Goal: Contribute content: Add original content to the website for others to see

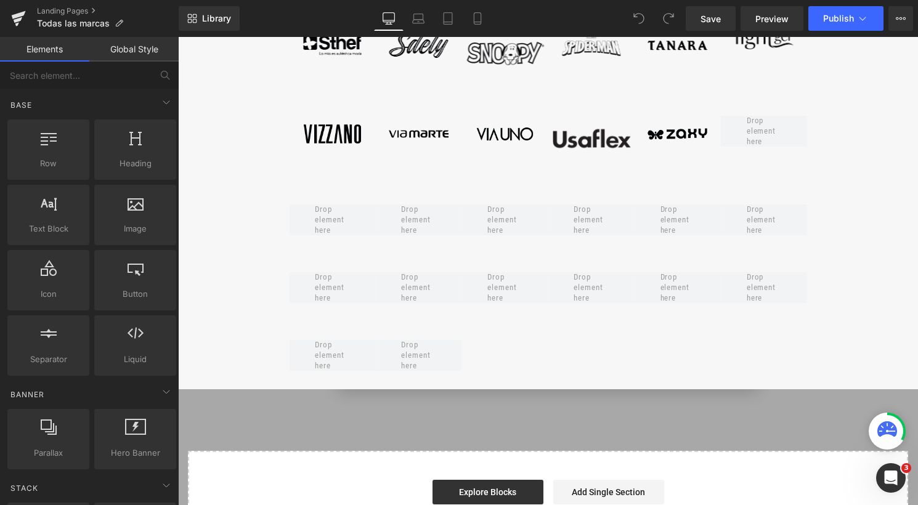
scroll to position [1010, 0]
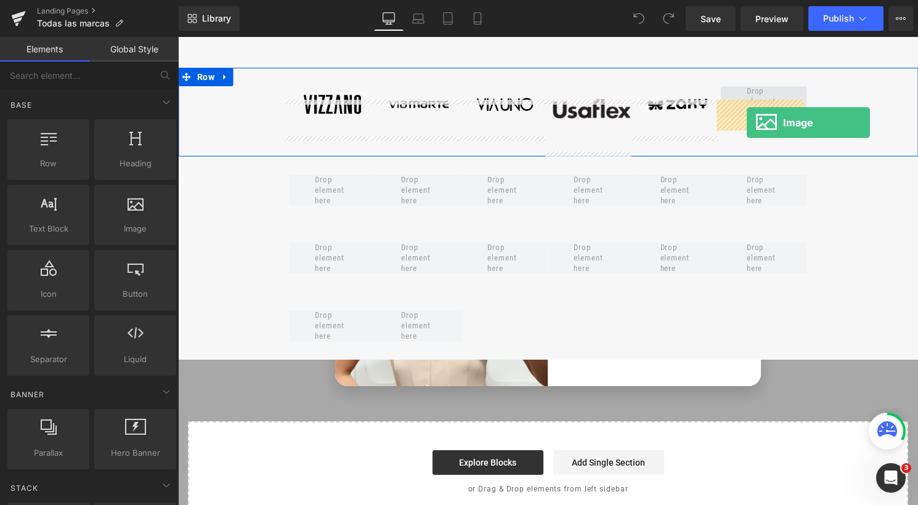
drag, startPoint x: 308, startPoint y: 240, endPoint x: 746, endPoint y: 123, distance: 453.9
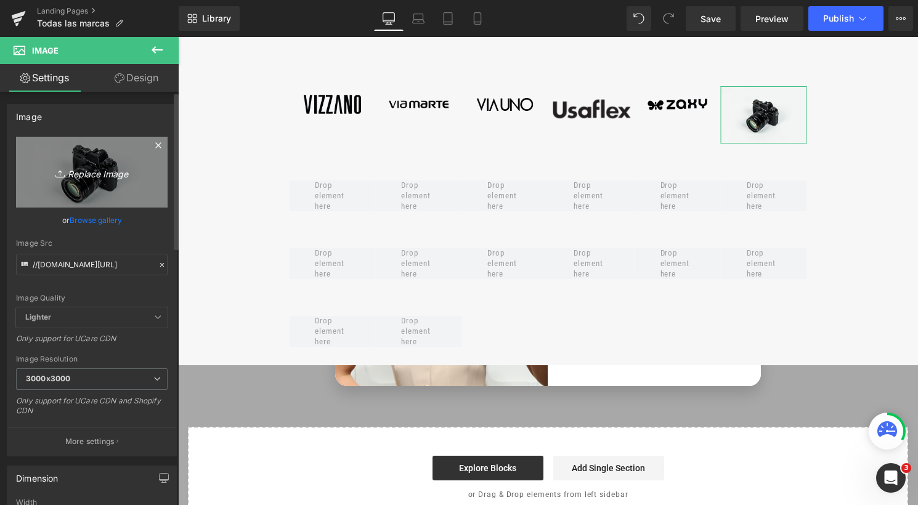
click at [95, 180] on link "Replace Image" at bounding box center [92, 172] width 152 height 71
type input "C:\fakepath\logo.mayoral.perú.negro.png"
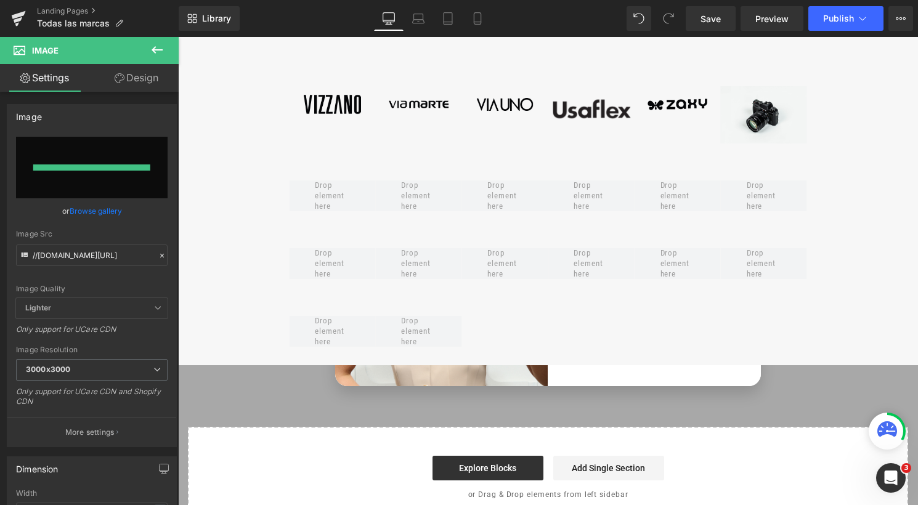
type input "[URL][DOMAIN_NAME]"
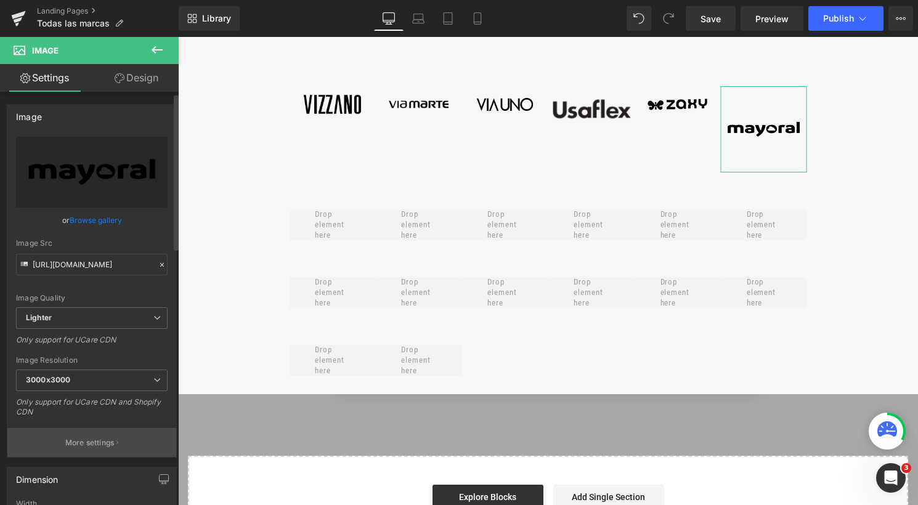
scroll to position [347, 0]
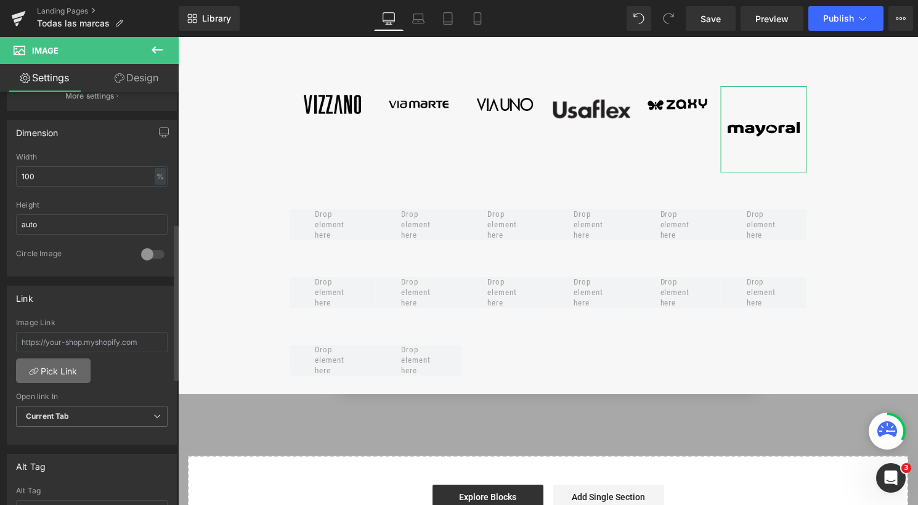
click at [70, 378] on link "Pick Link" at bounding box center [53, 370] width 75 height 25
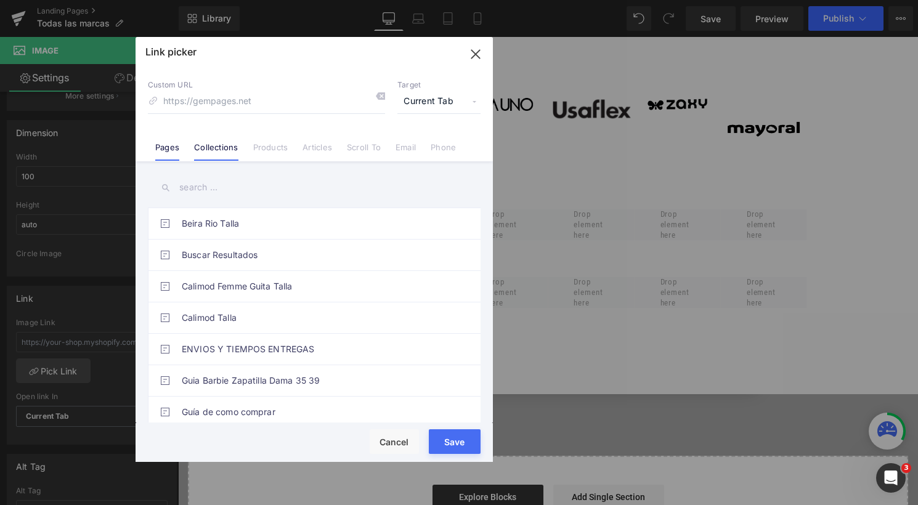
click at [214, 145] on link "Collections" at bounding box center [216, 151] width 44 height 18
click at [216, 190] on input "text" at bounding box center [314, 188] width 333 height 28
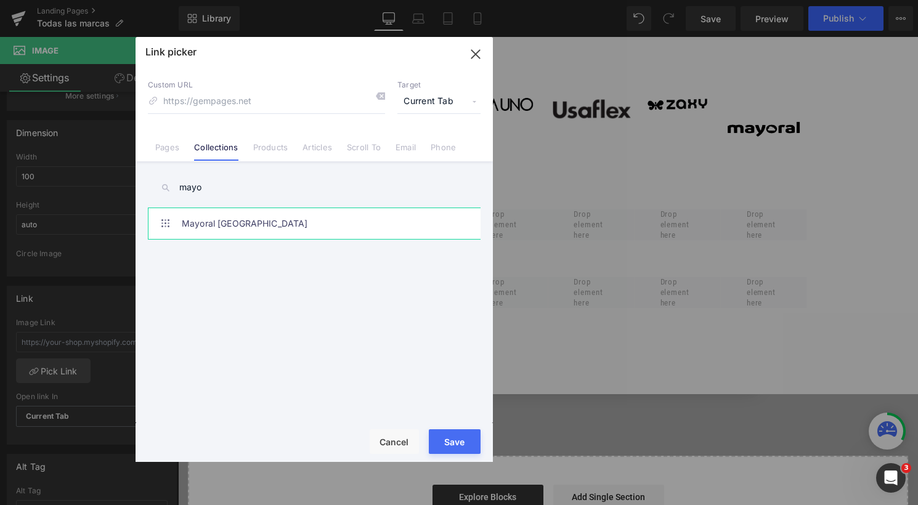
type input "mayo"
click at [245, 232] on link "Mayoral [GEOGRAPHIC_DATA]" at bounding box center [317, 223] width 271 height 31
type input "/collections/mayoral-[GEOGRAPHIC_DATA]"
click at [450, 441] on button "Save" at bounding box center [455, 441] width 52 height 25
type input "/collections/mayoral-[GEOGRAPHIC_DATA]"
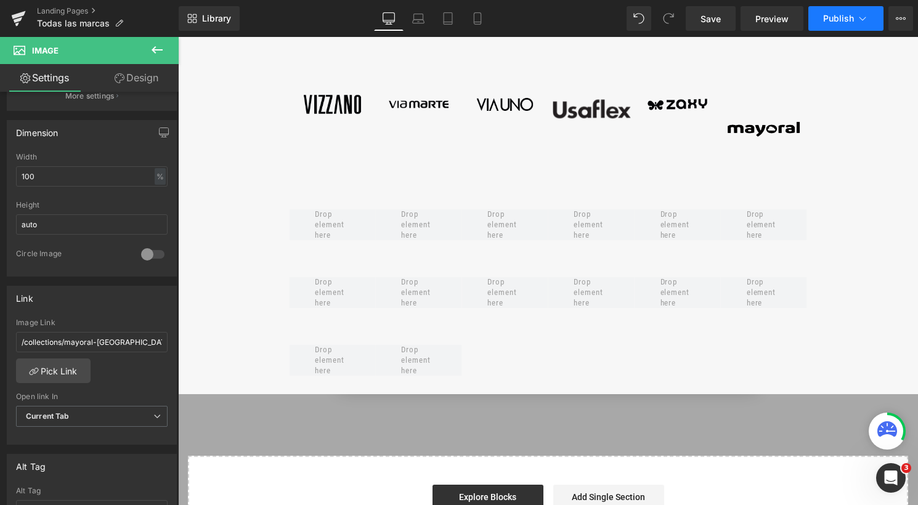
click at [836, 24] on button "Publish" at bounding box center [845, 18] width 75 height 25
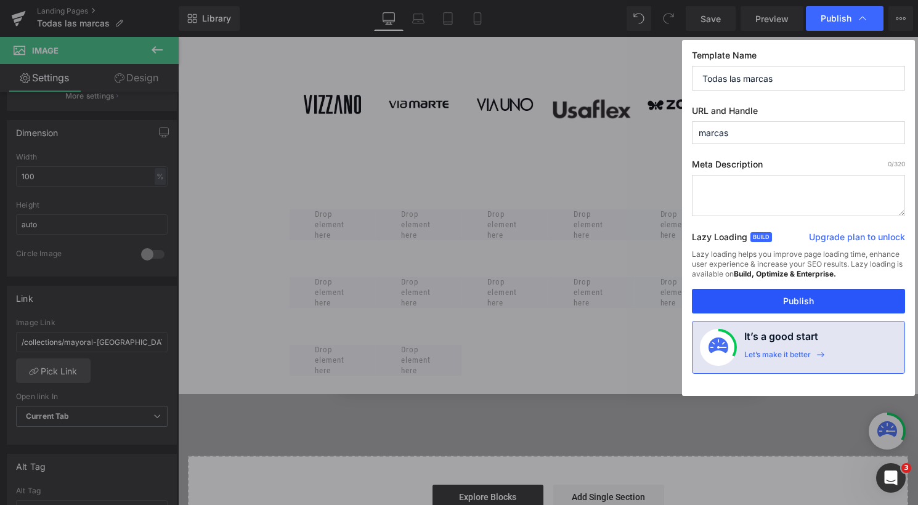
click at [831, 299] on button "Publish" at bounding box center [798, 301] width 213 height 25
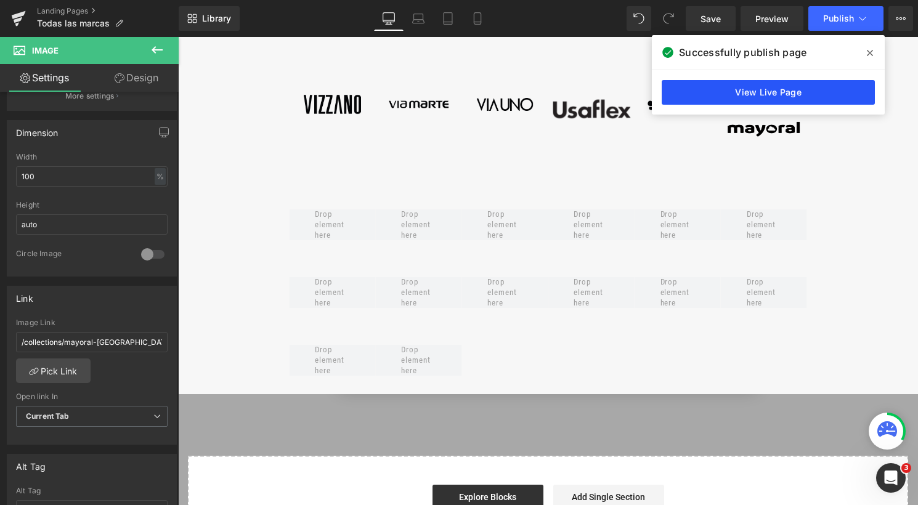
click at [804, 95] on link "View Live Page" at bounding box center [767, 92] width 213 height 25
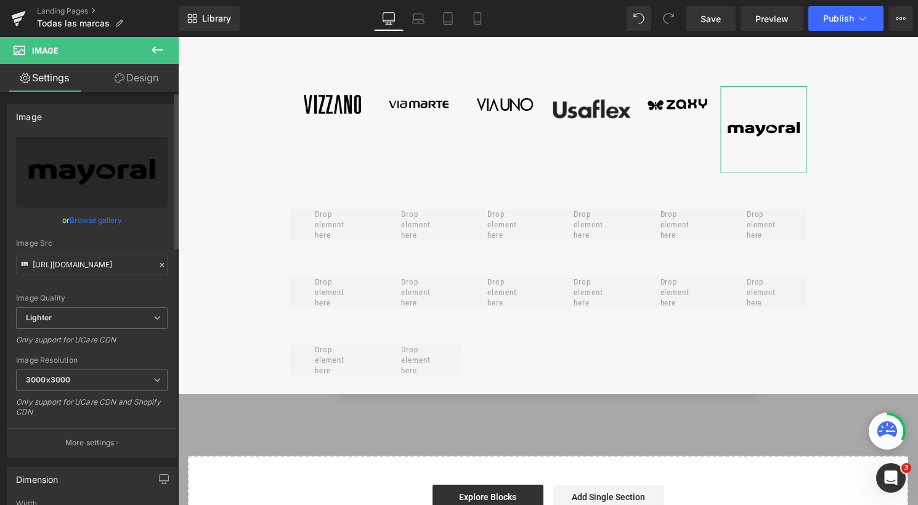
click at [83, 218] on link "Browse gallery" at bounding box center [96, 220] width 52 height 22
click at [86, 0] on div "Image You are previewing how the will restyle your page. You can not edit Eleme…" at bounding box center [459, 0] width 918 height 0
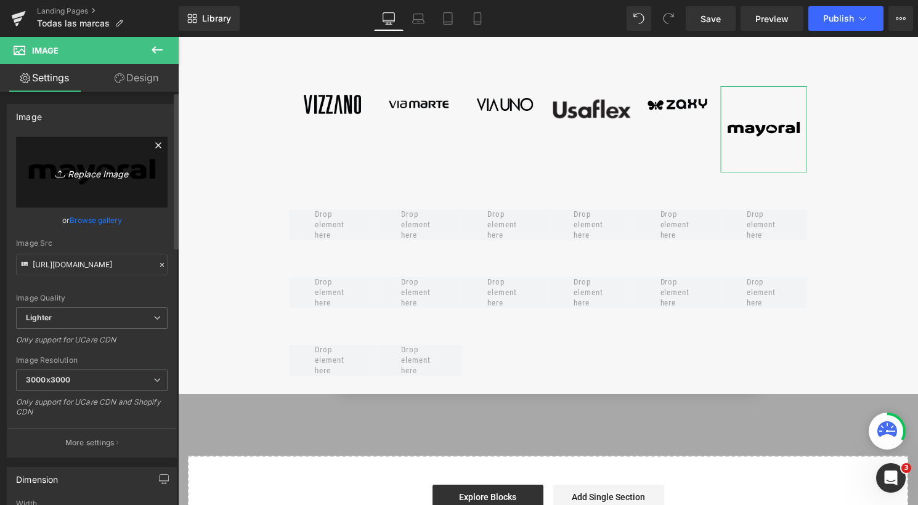
click at [57, 176] on icon at bounding box center [61, 174] width 12 height 12
type input "C:\fakepath\pruebafefgb. fv.png"
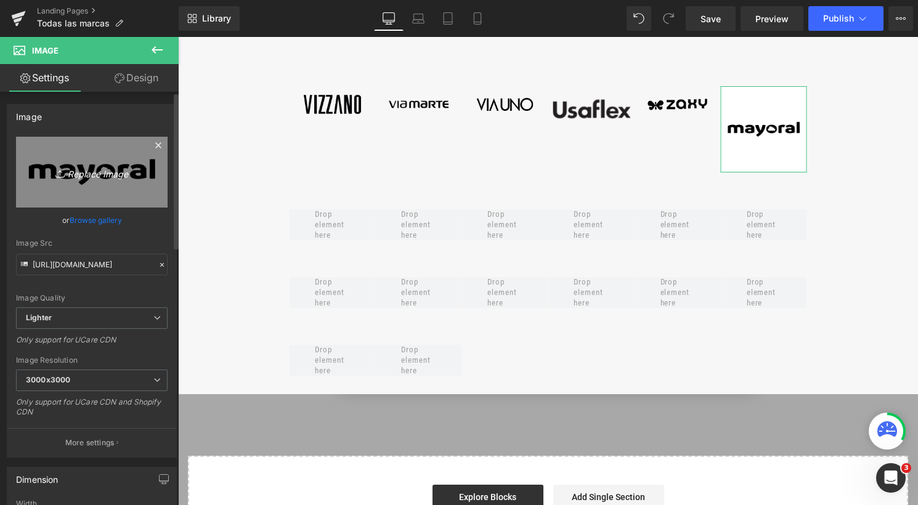
click at [87, 171] on icon "Replace Image" at bounding box center [91, 171] width 99 height 15
type input "C:\fakepath\pruebamayoral.png"
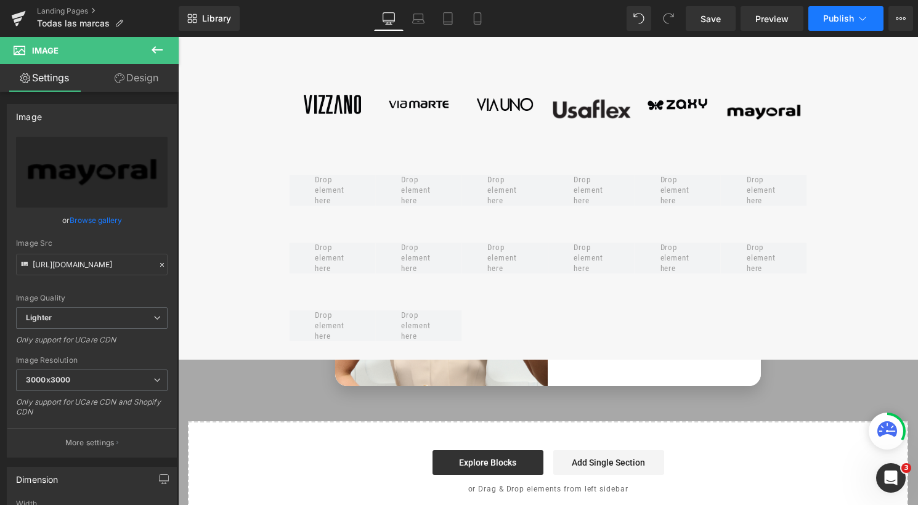
click at [827, 26] on button "Publish" at bounding box center [845, 18] width 75 height 25
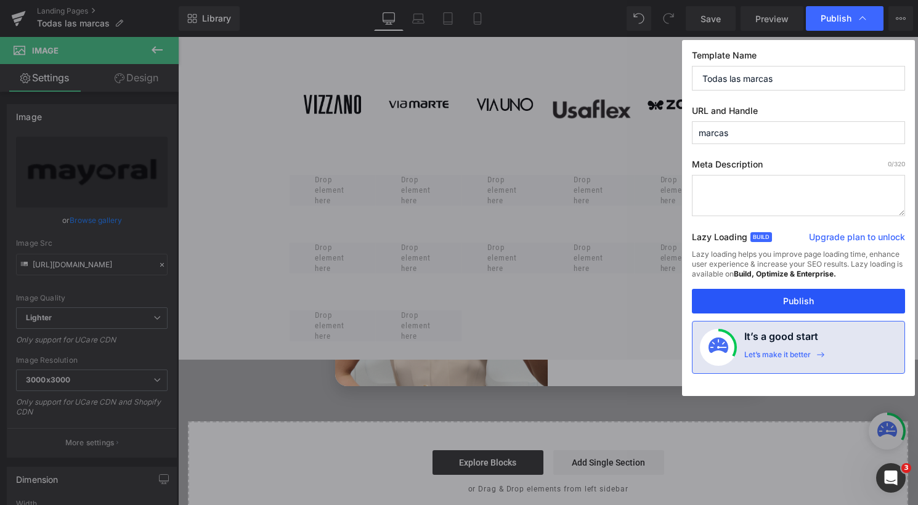
click at [739, 302] on button "Publish" at bounding box center [798, 301] width 213 height 25
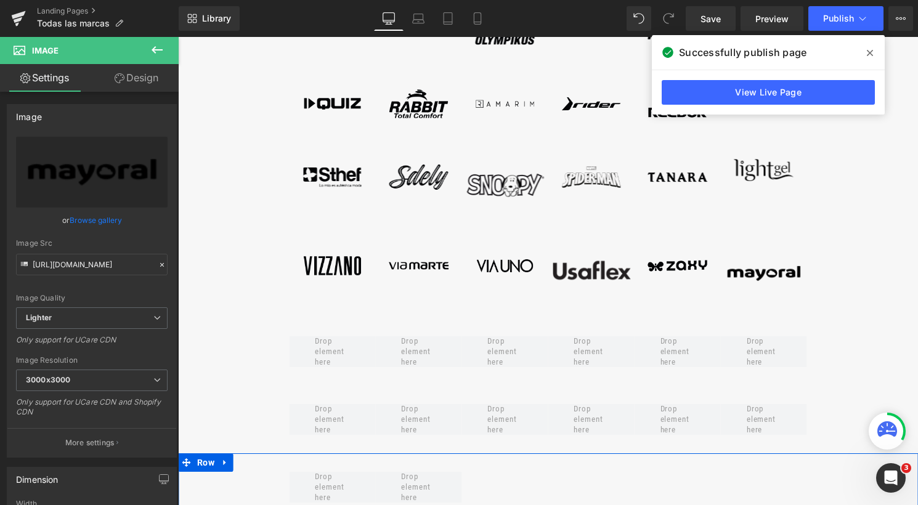
scroll to position [845, 0]
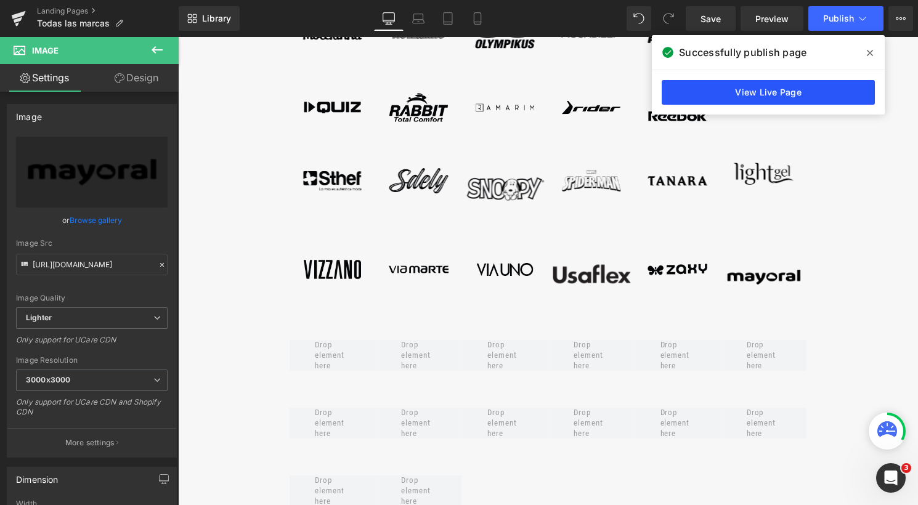
click at [757, 100] on link "View Live Page" at bounding box center [767, 92] width 213 height 25
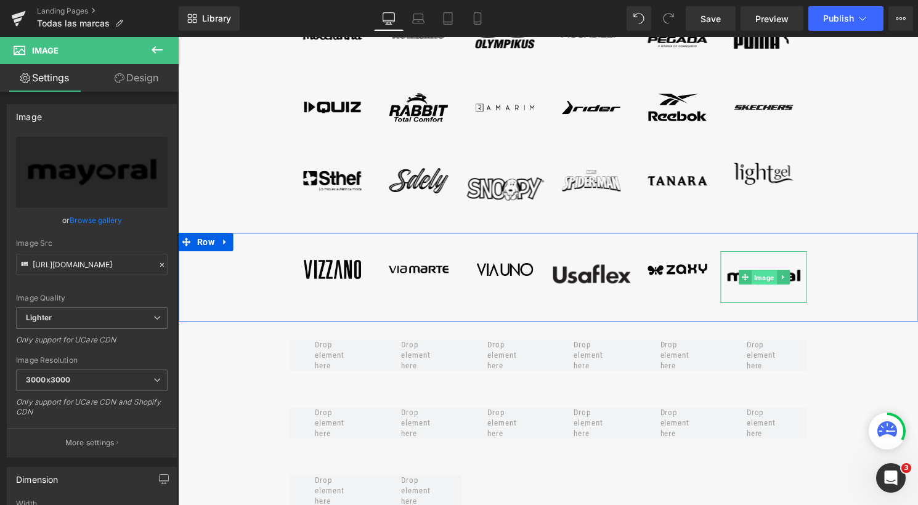
click at [756, 285] on span "Image" at bounding box center [763, 277] width 25 height 15
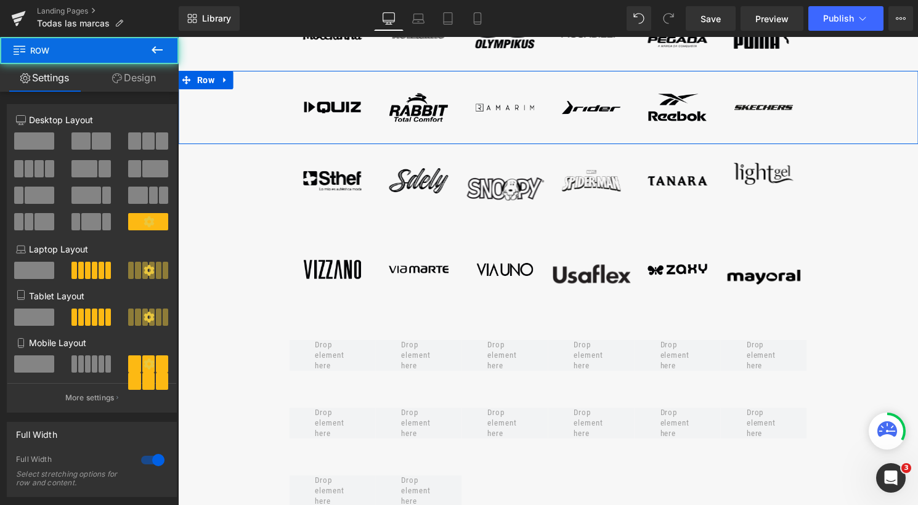
click at [879, 92] on div "Image Image Image Image Image Image Row" at bounding box center [548, 107] width 740 height 73
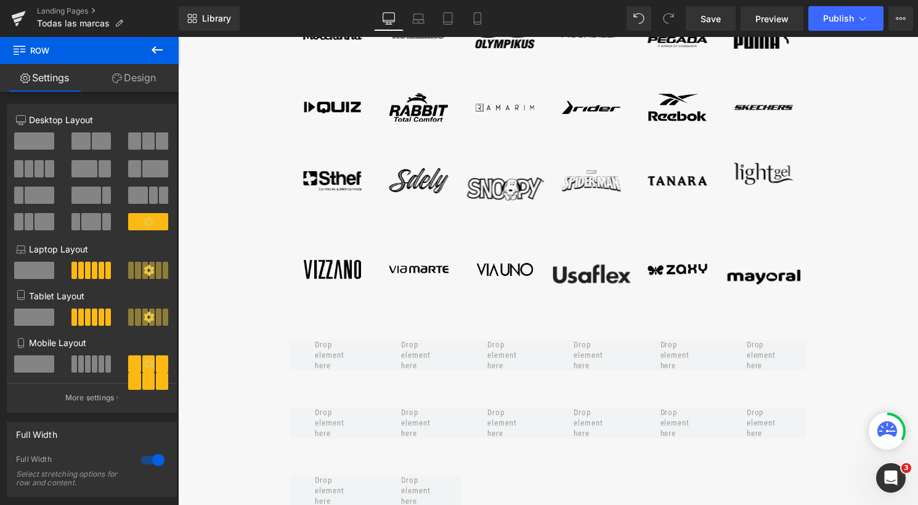
click at [847, 31] on div "Library Desktop Desktop Laptop Tablet Mobile Save Preview Publish Scheduled Upg…" at bounding box center [548, 18] width 739 height 37
click at [845, 27] on button "Publish" at bounding box center [845, 18] width 75 height 25
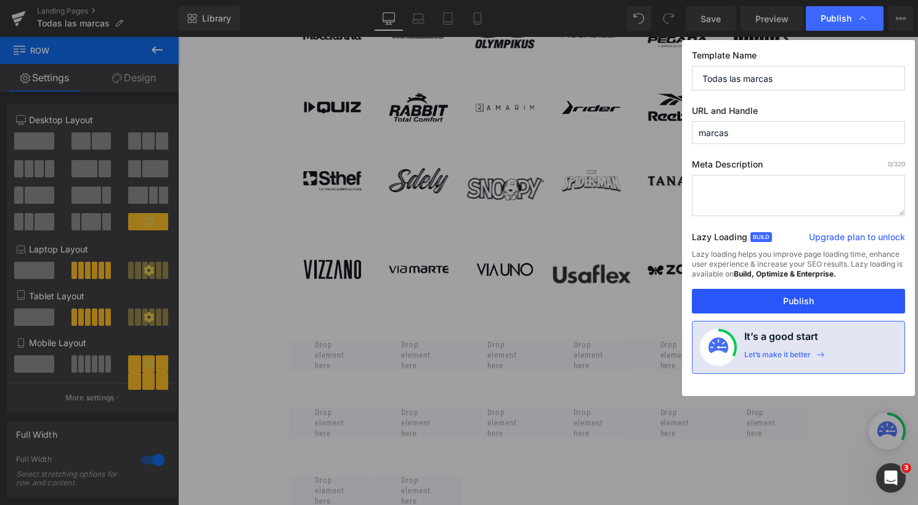
click at [746, 307] on button "Publish" at bounding box center [798, 301] width 213 height 25
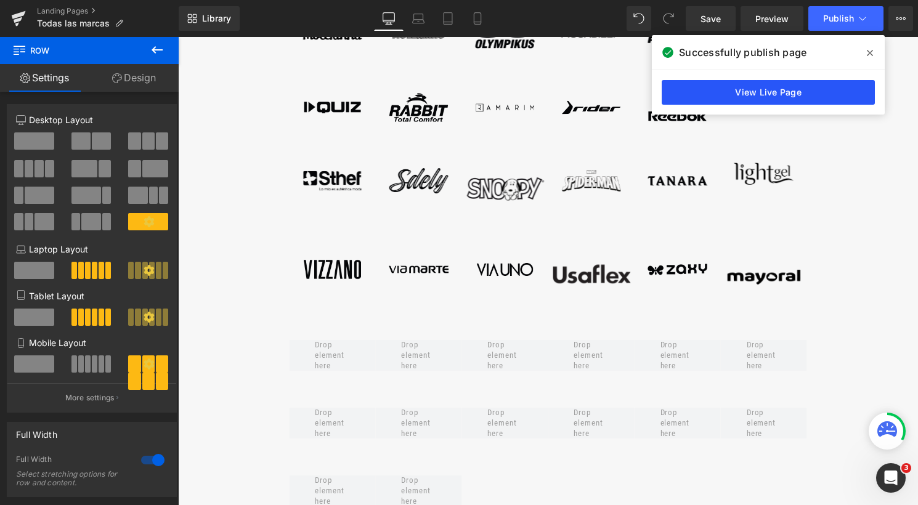
click at [775, 98] on link "View Live Page" at bounding box center [767, 92] width 213 height 25
